Goal: Task Accomplishment & Management: Manage account settings

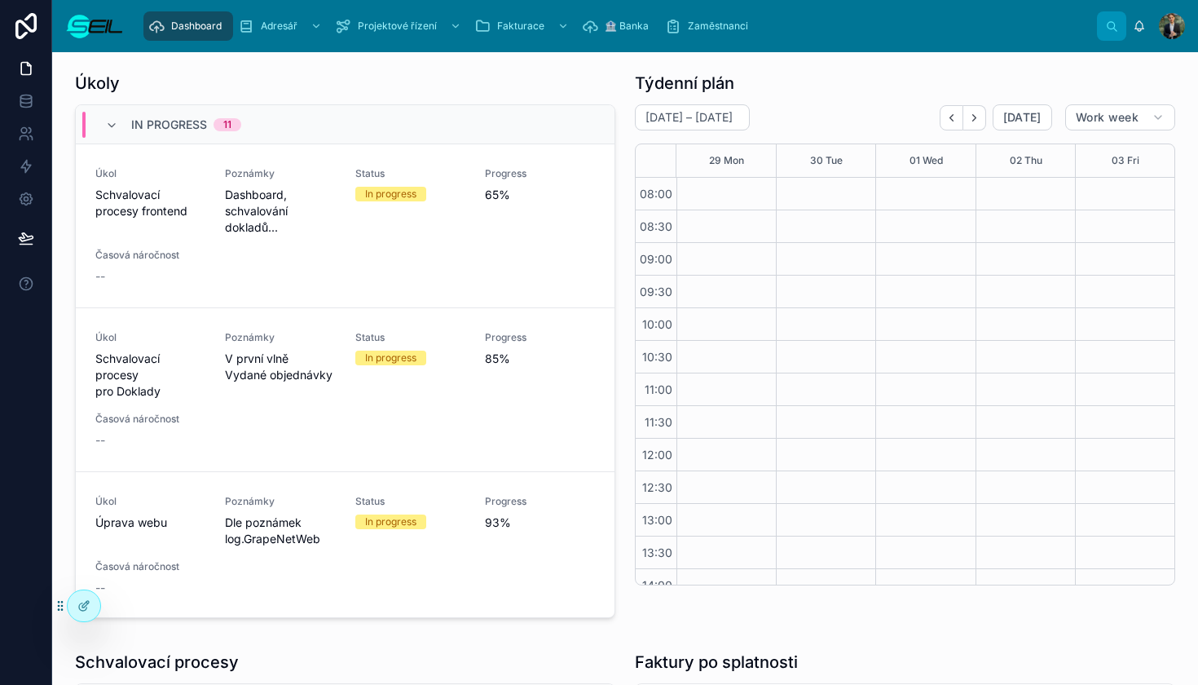
scroll to position [245, 0]
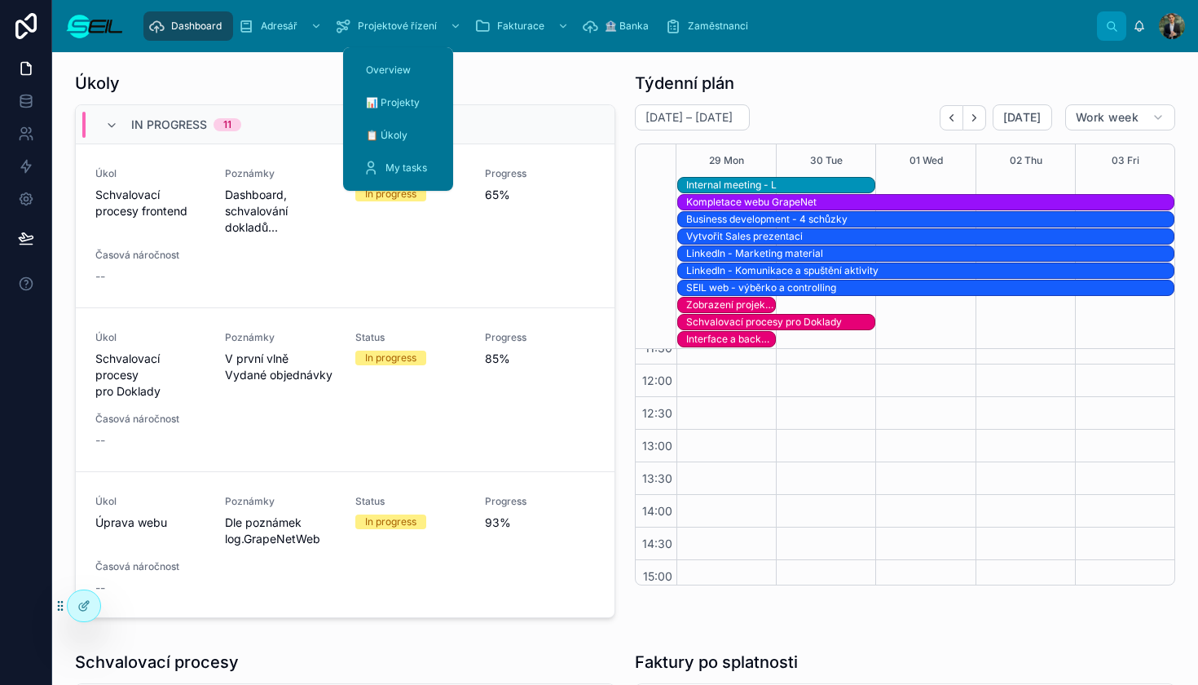
click at [451, 33] on div "scrollable content" at bounding box center [453, 26] width 21 height 26
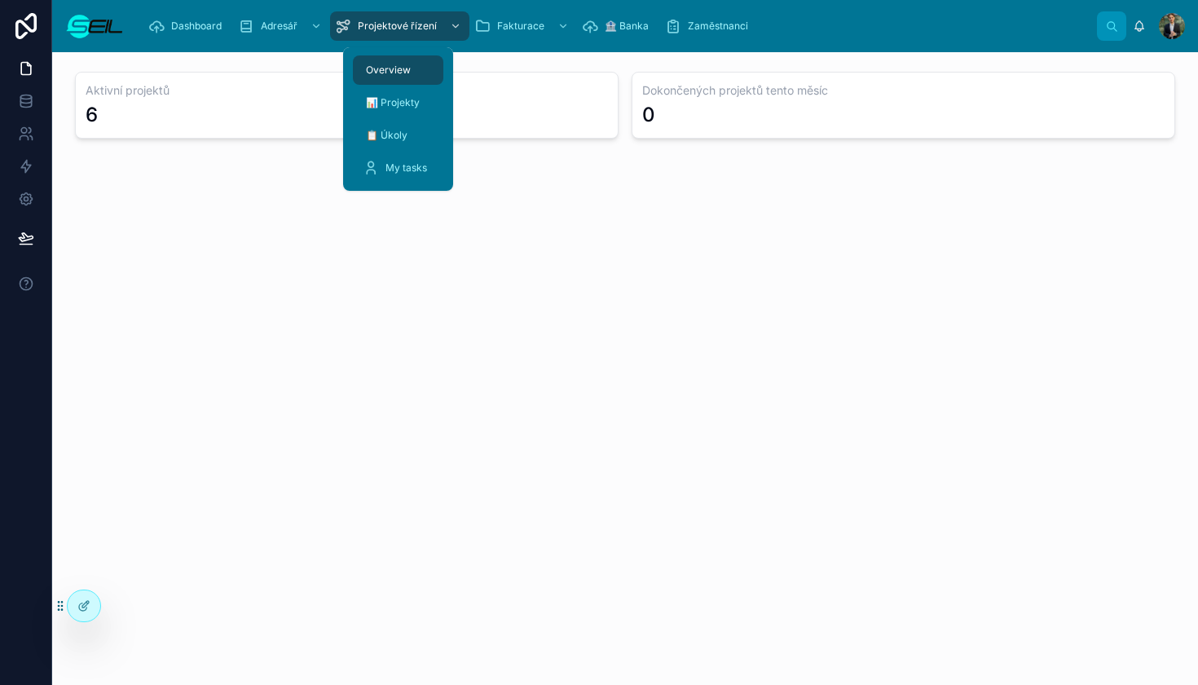
click at [405, 165] on span "My tasks" at bounding box center [406, 167] width 42 height 13
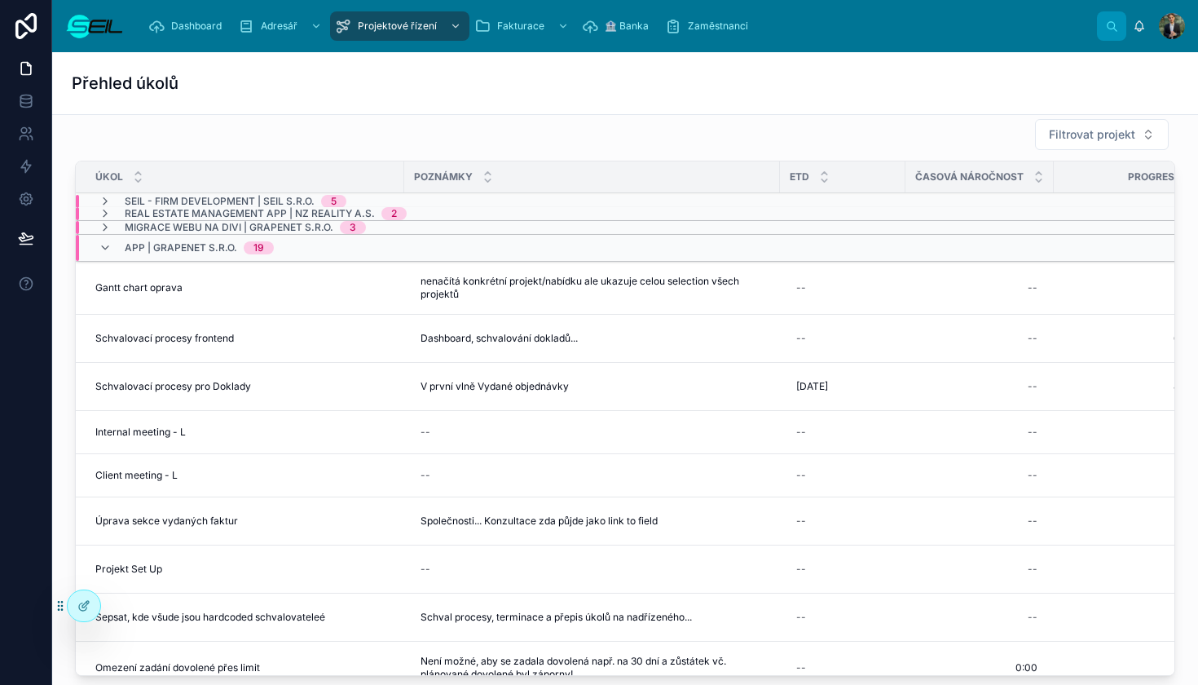
scroll to position [21, 0]
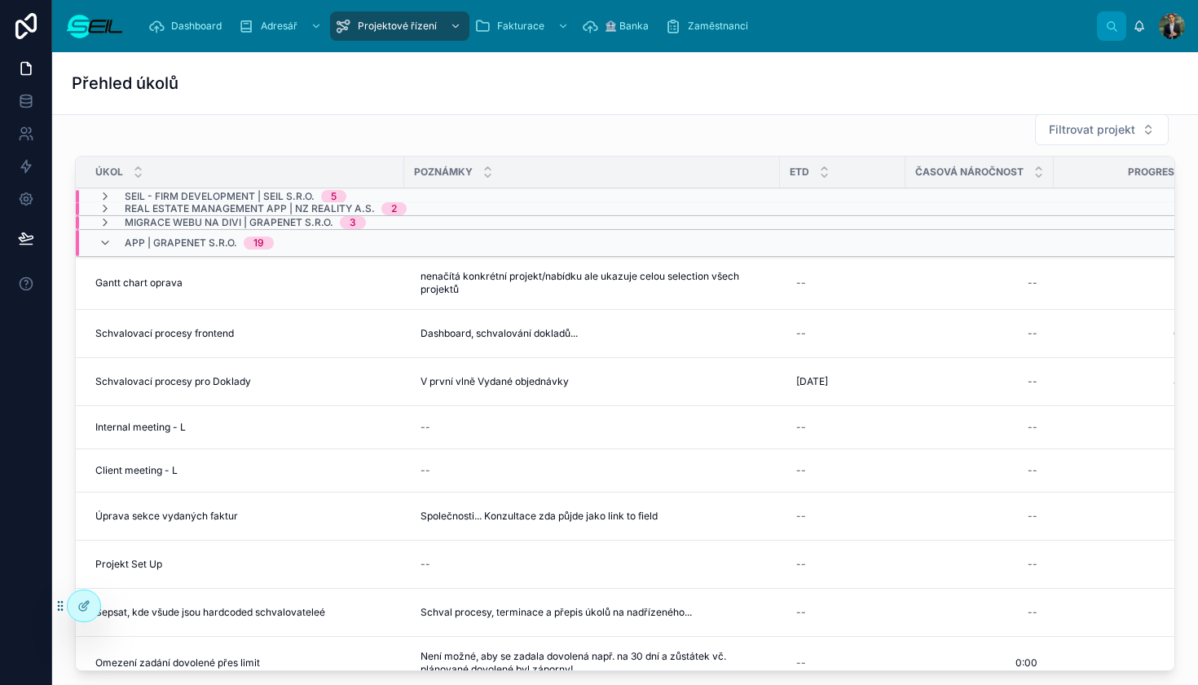
click at [242, 203] on span "Real estate Management app | NZ Reality a.s." at bounding box center [250, 208] width 250 height 13
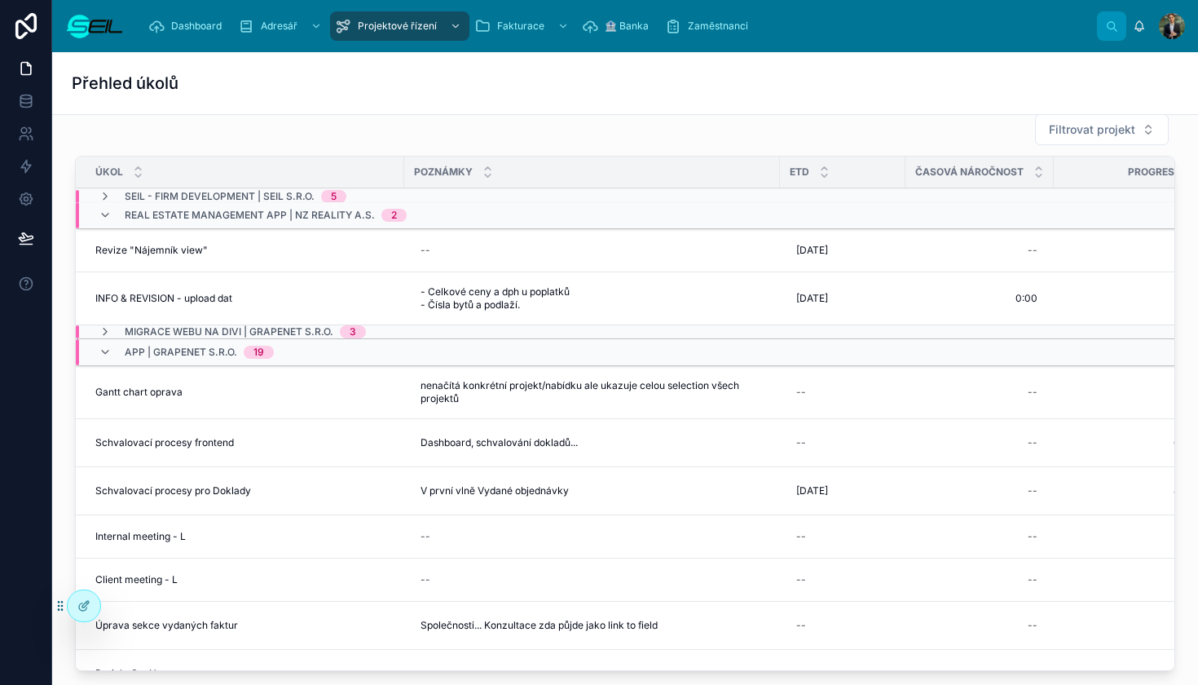
click at [200, 211] on span "Real estate Management app | NZ Reality a.s." at bounding box center [250, 215] width 250 height 13
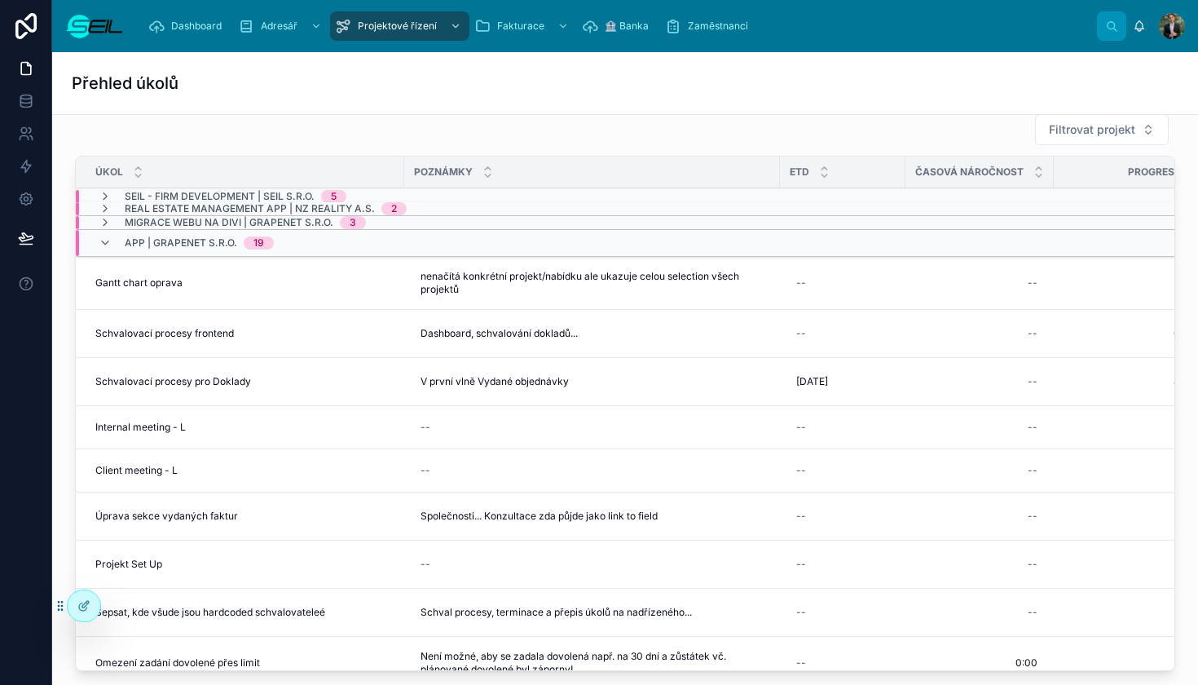
click at [191, 240] on span "App | GrapeNet s.r.o." at bounding box center [181, 242] width 112 height 13
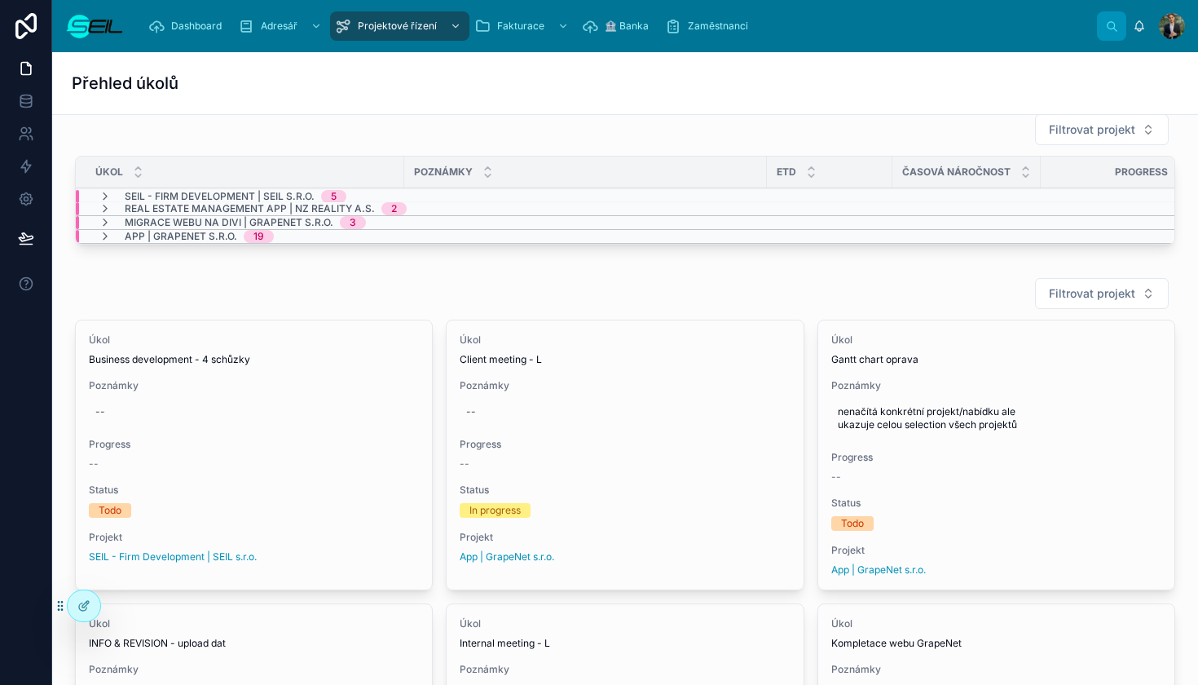
click at [191, 240] on span "App | GrapeNet s.r.o." at bounding box center [181, 236] width 112 height 13
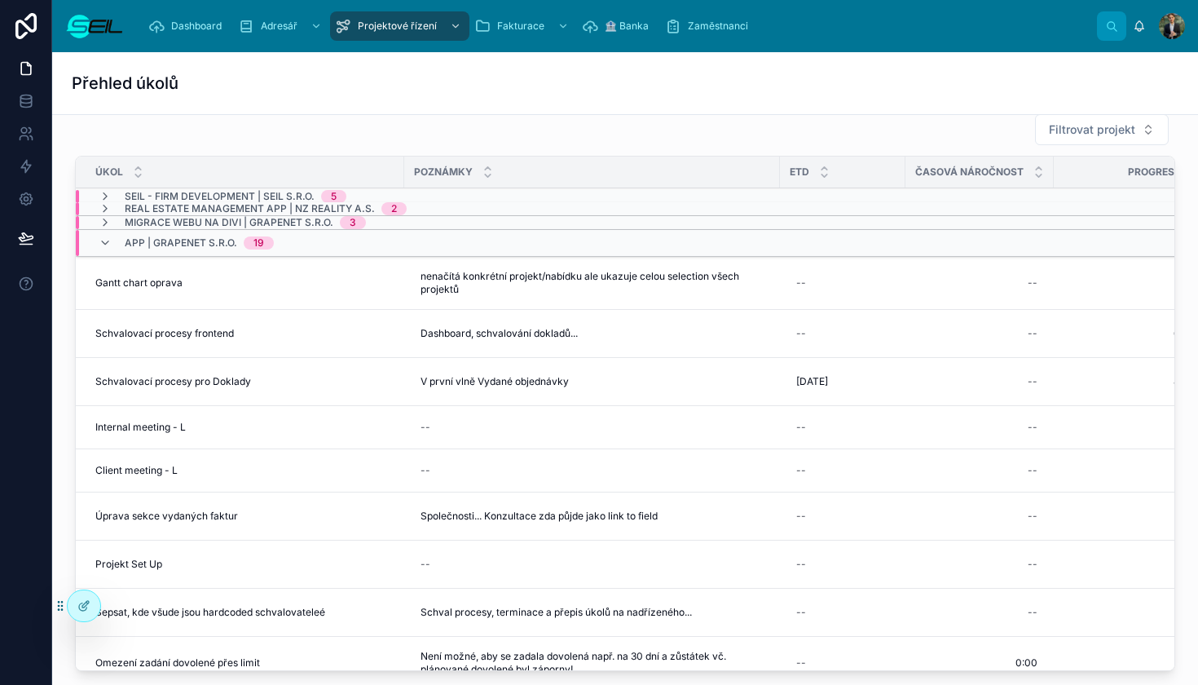
click at [193, 223] on span "Migrace webu na Divi | GrapeNet s.r.o." at bounding box center [229, 222] width 209 height 13
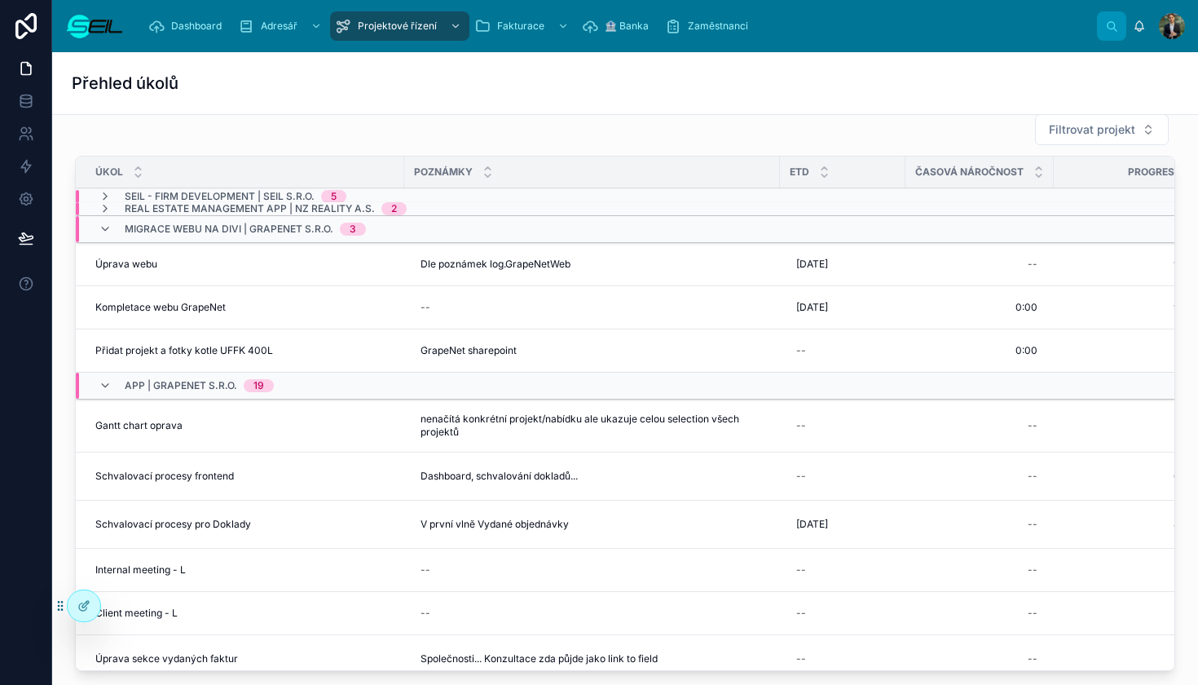
click at [828, 304] on span "[DATE]" at bounding box center [812, 307] width 32 height 13
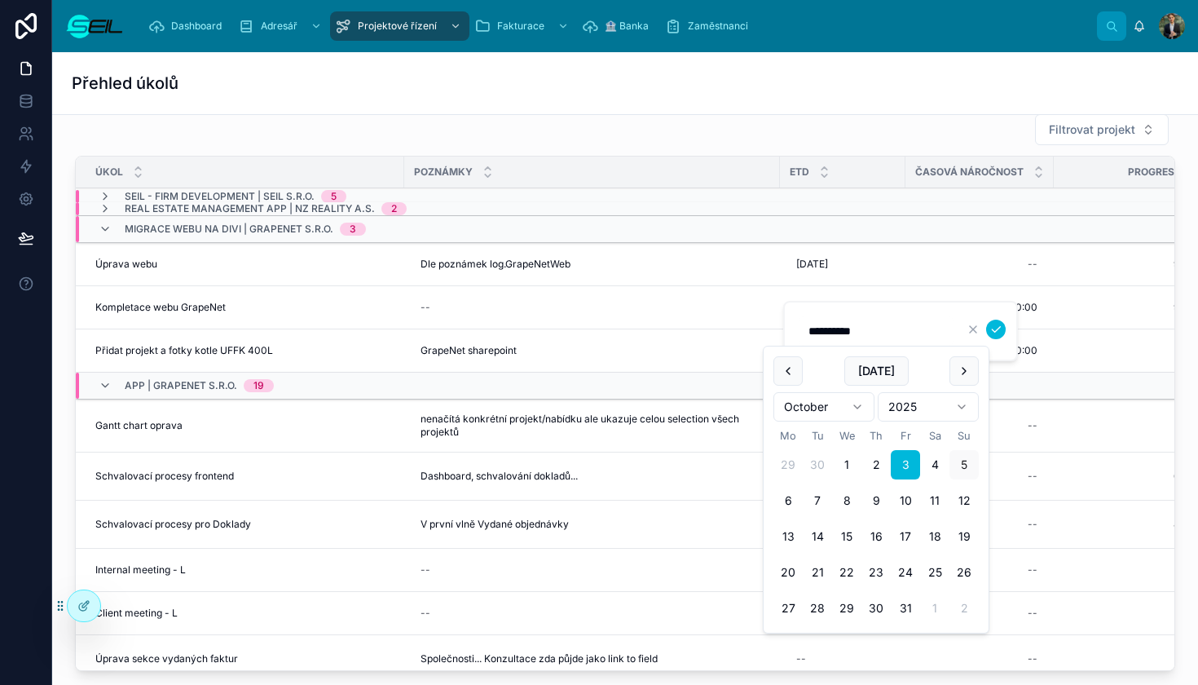
click at [825, 508] on button "7" at bounding box center [817, 500] width 29 height 29
type input "**********"
click at [1001, 332] on icon "submit" at bounding box center [995, 329] width 13 height 13
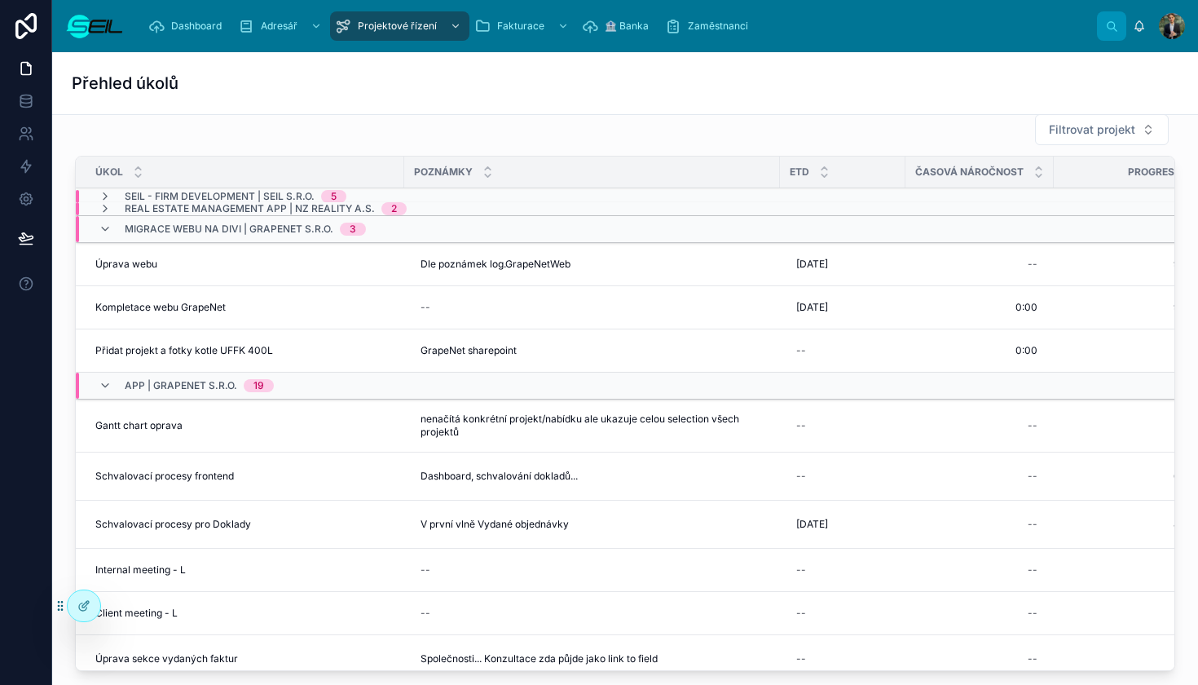
click at [861, 258] on div "[DATE] [DATE]" at bounding box center [843, 264] width 106 height 26
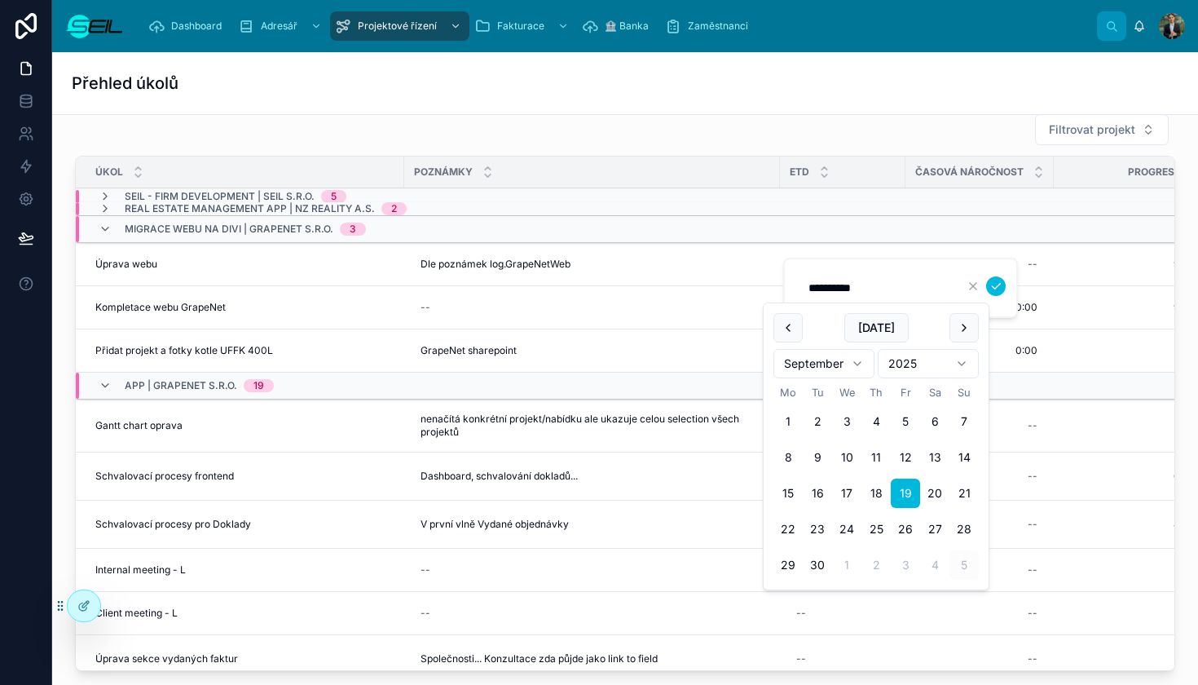
click at [958, 338] on button at bounding box center [963, 327] width 29 height 29
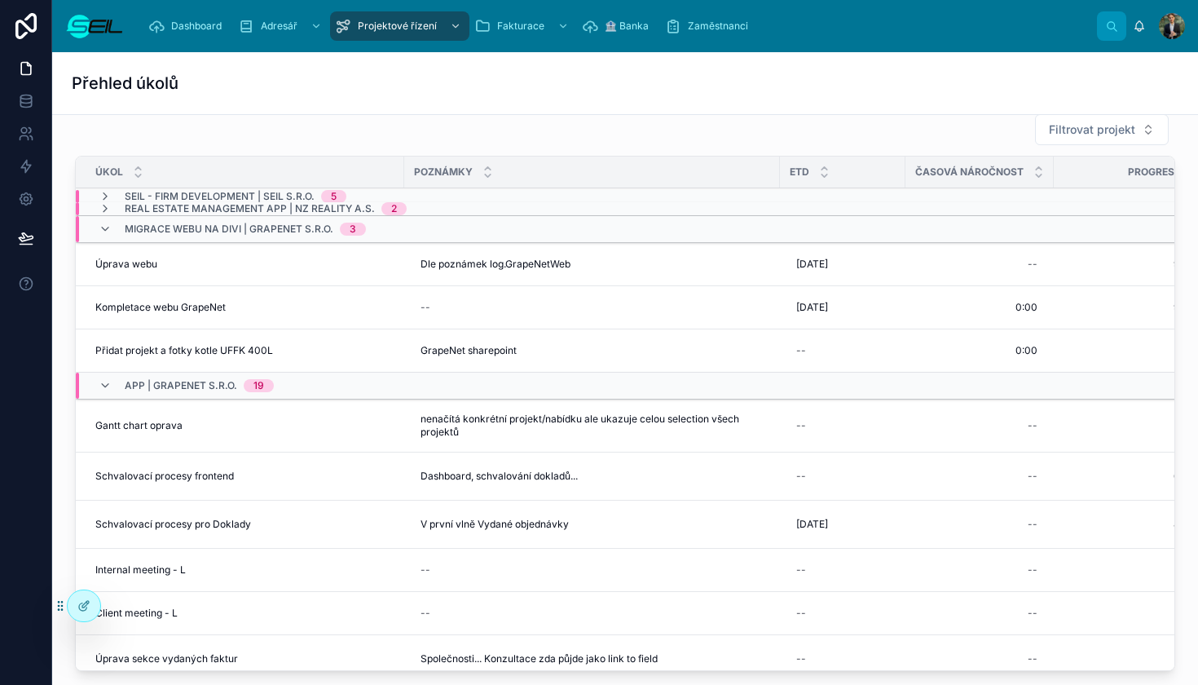
click at [828, 262] on span "[DATE]" at bounding box center [812, 264] width 32 height 13
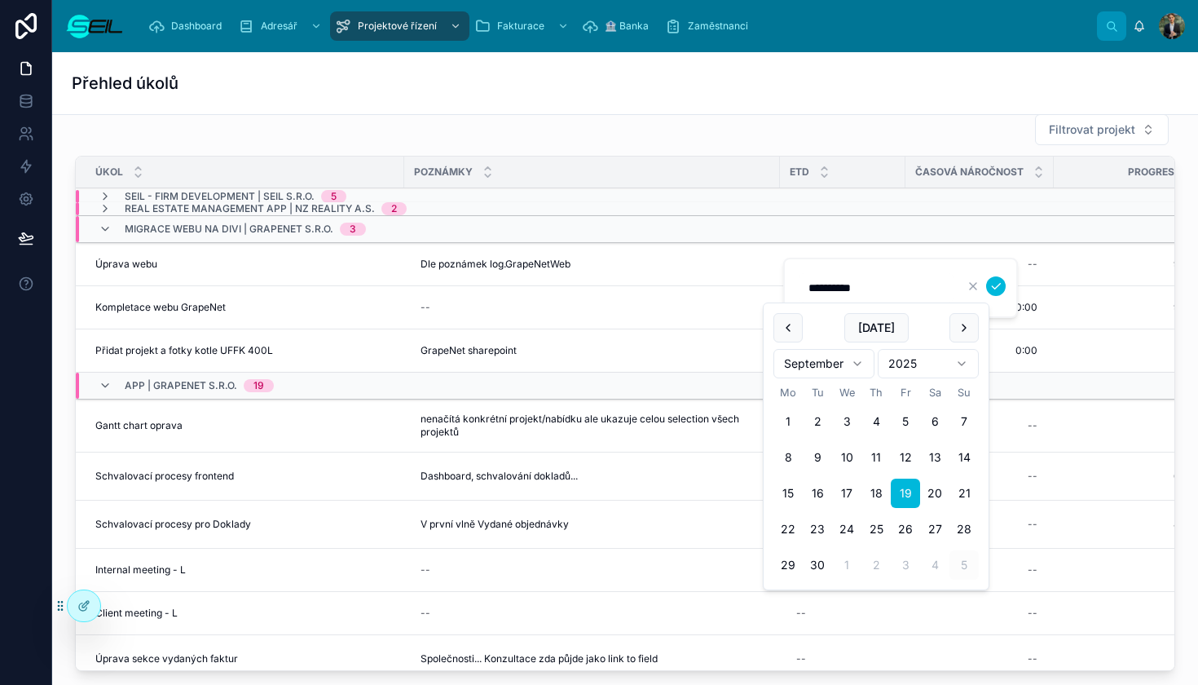
click at [963, 332] on button at bounding box center [963, 327] width 29 height 29
click at [817, 465] on button "7" at bounding box center [817, 457] width 29 height 29
type input "**********"
click at [1002, 291] on icon "submit" at bounding box center [995, 286] width 13 height 13
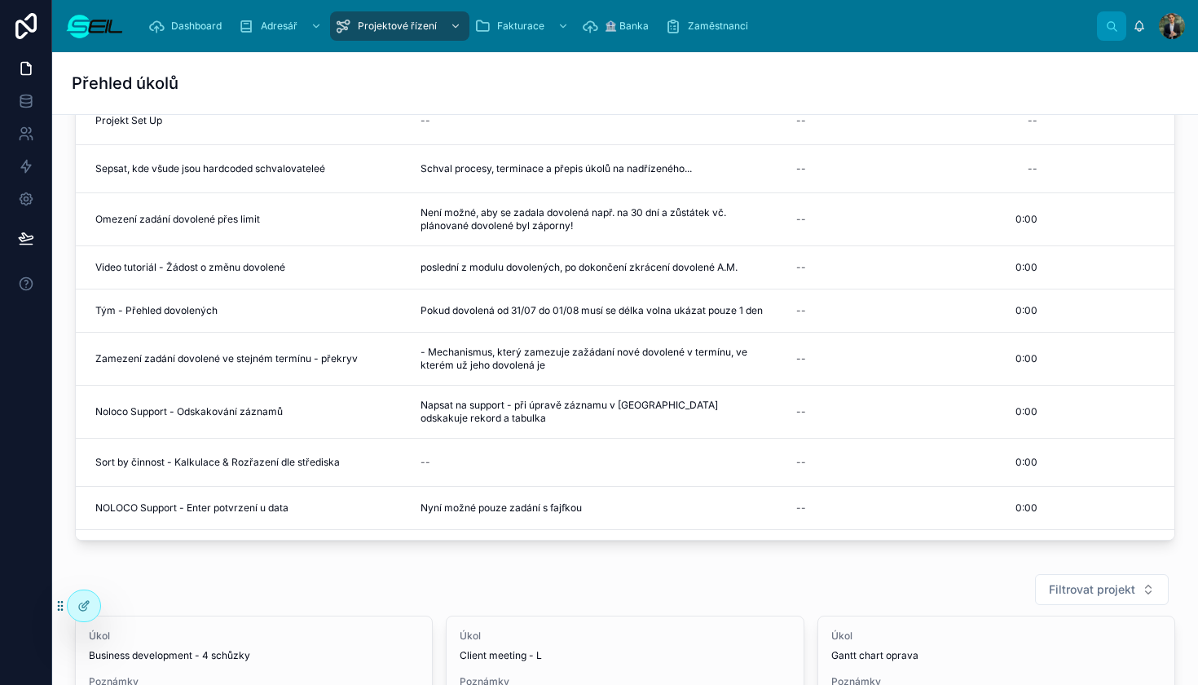
scroll to position [454, 0]
